Goal: Task Accomplishment & Management: Use online tool/utility

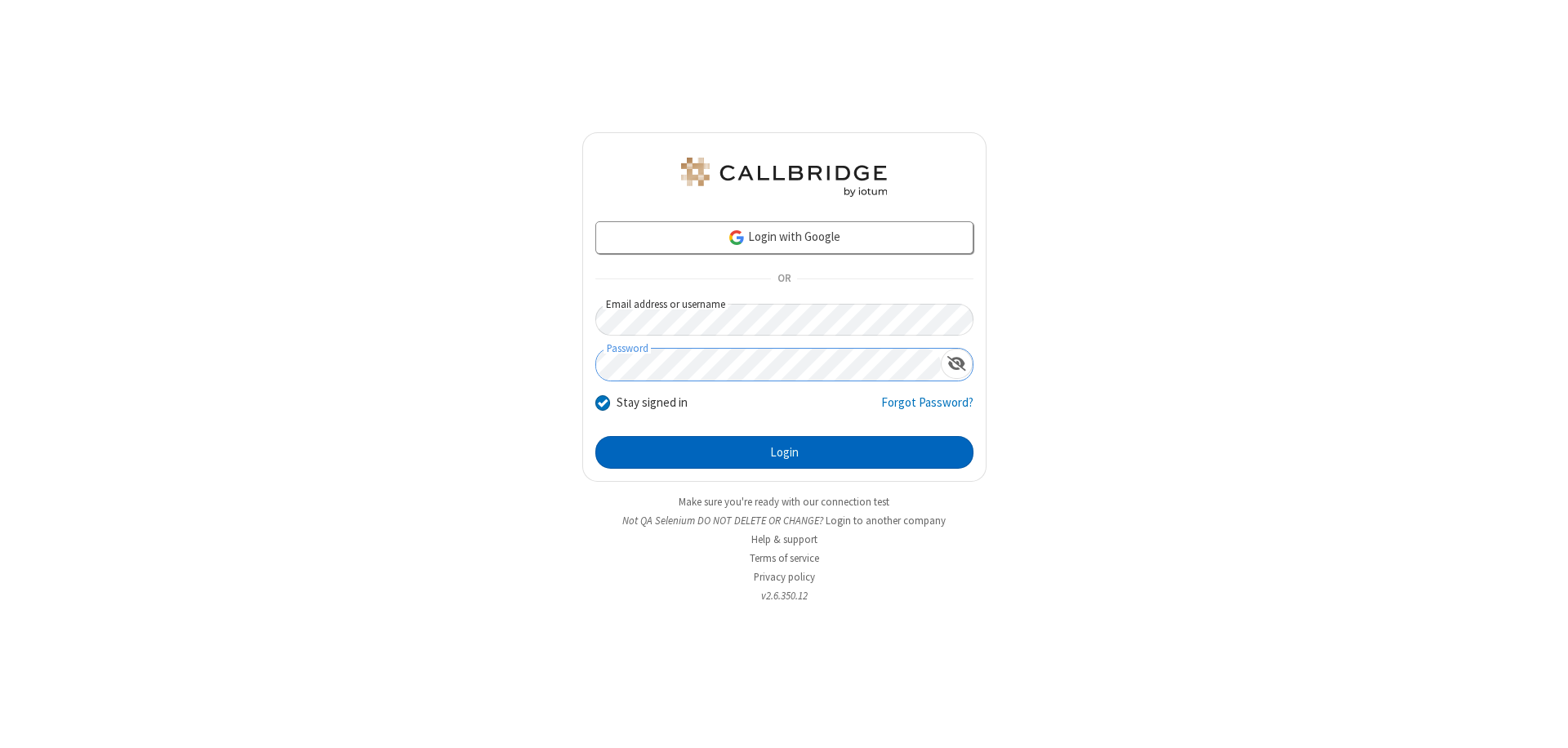
click at [784, 453] on button "Login" at bounding box center [784, 453] width 378 height 33
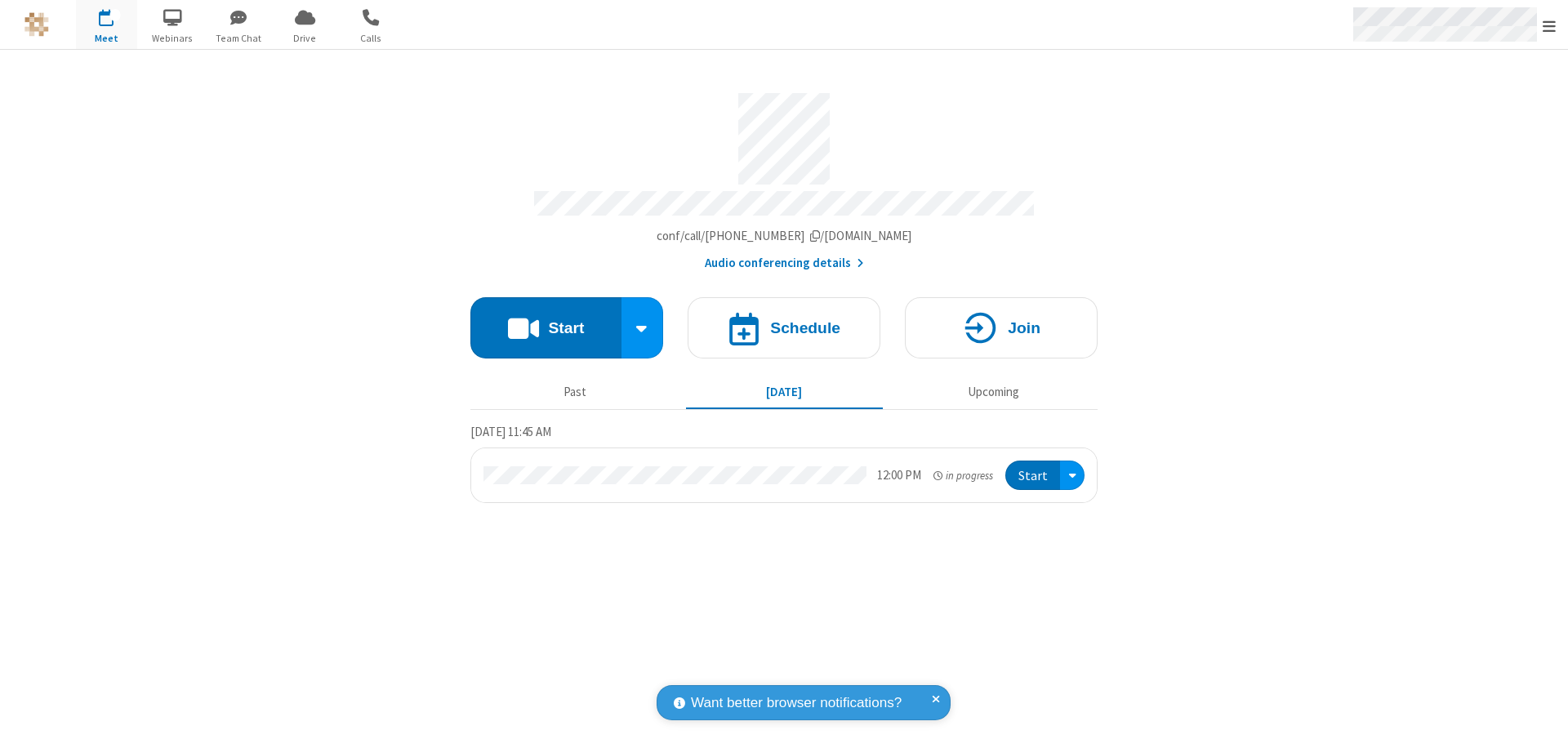
click at [1550, 25] on span "Open menu" at bounding box center [1549, 26] width 13 height 16
click at [305, 37] on span "Drive" at bounding box center [305, 38] width 61 height 15
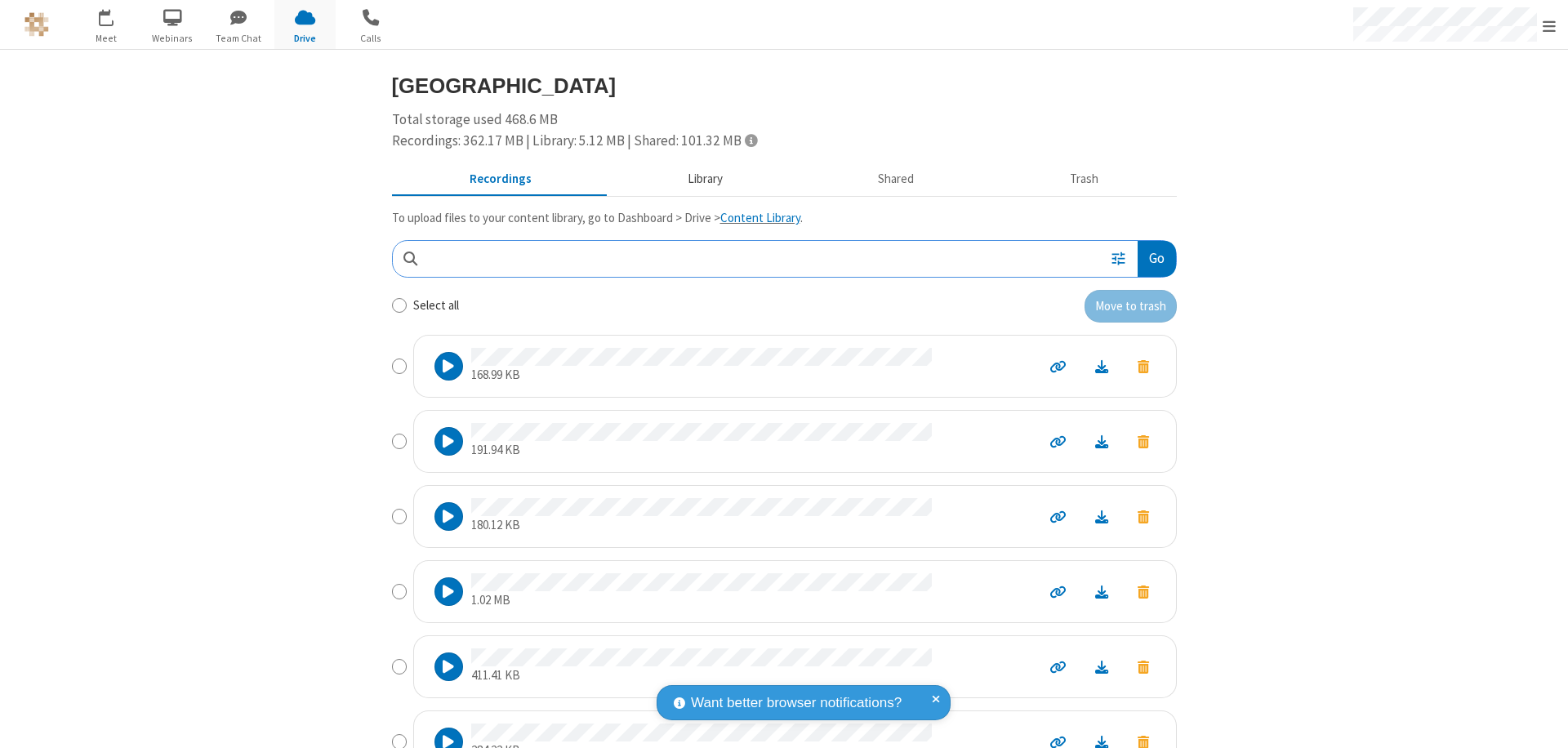
click at [697, 179] on button "Library" at bounding box center [704, 180] width 191 height 31
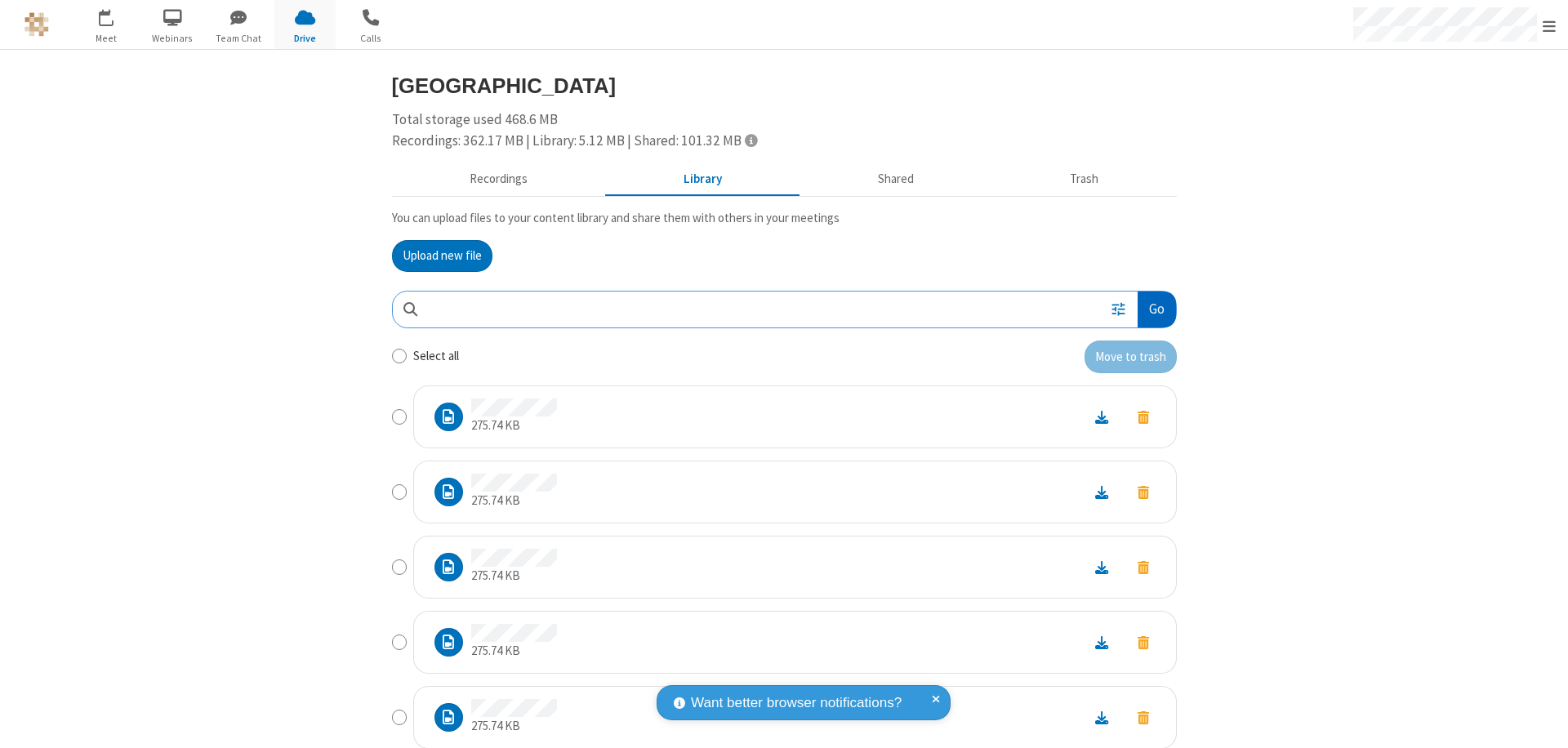
click at [1150, 308] on button "Go" at bounding box center [1156, 310] width 37 height 37
click at [435, 256] on button "Upload new file" at bounding box center [442, 257] width 100 height 33
